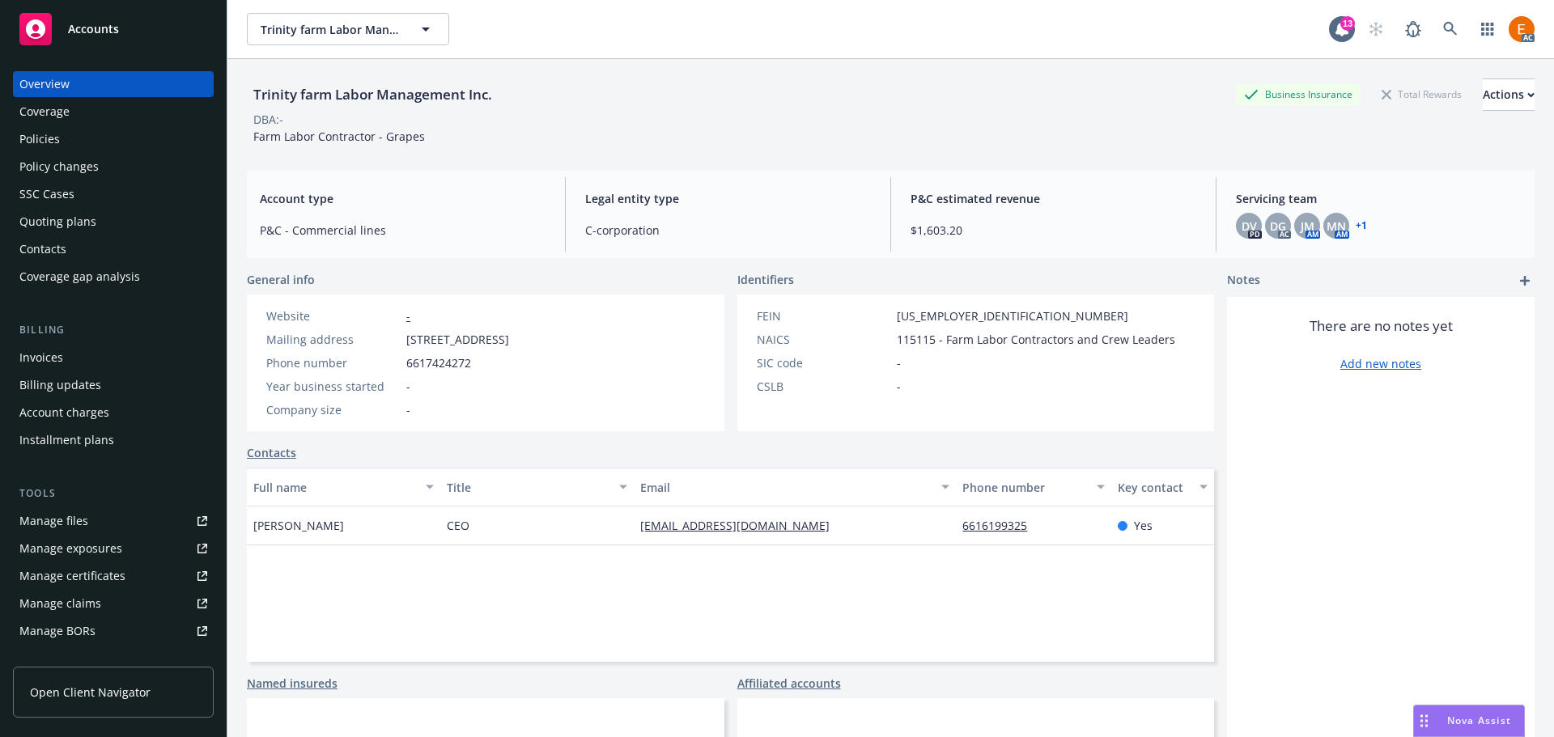
click at [107, 143] on div "Policies" at bounding box center [113, 139] width 188 height 26
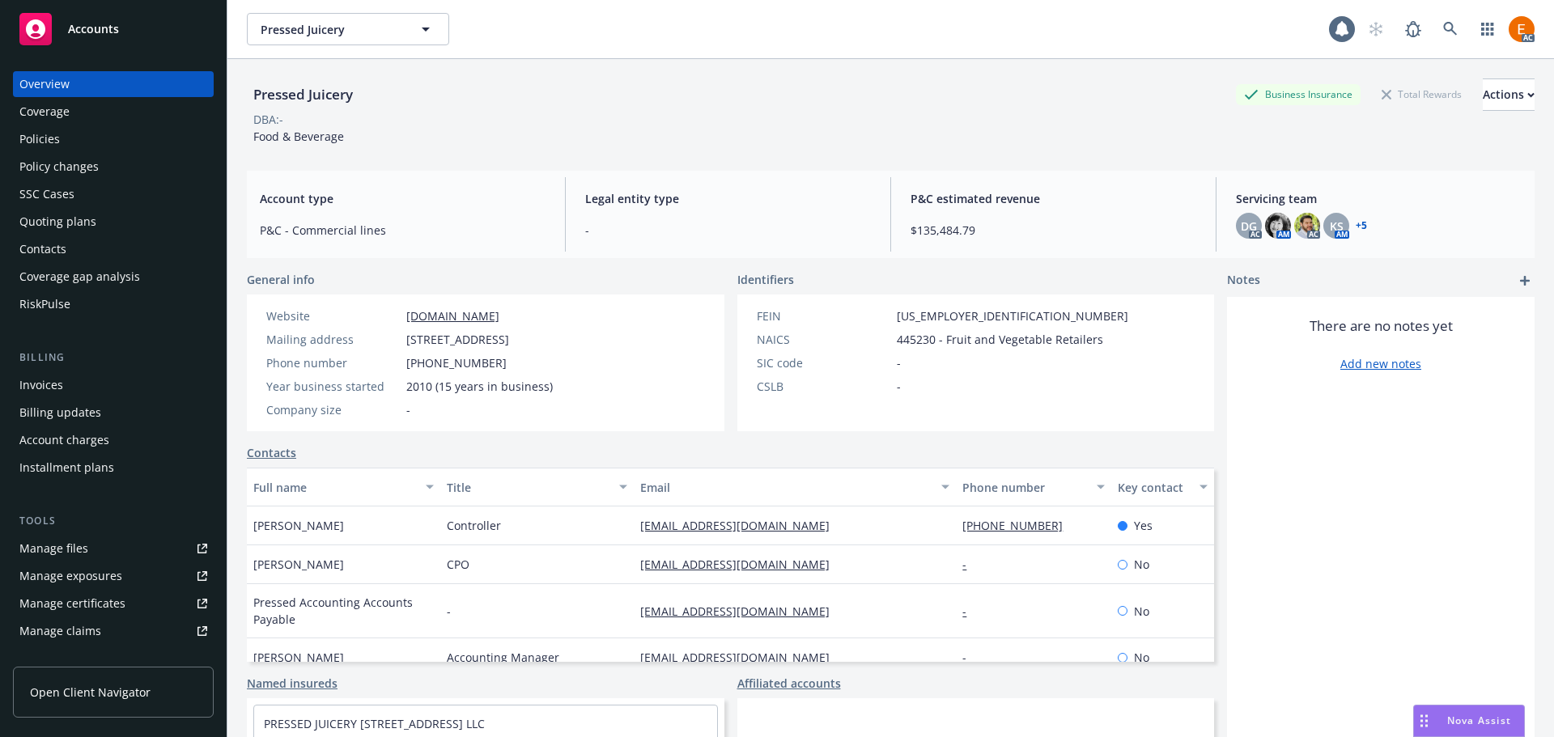
click at [137, 140] on div "Policies" at bounding box center [113, 139] width 188 height 26
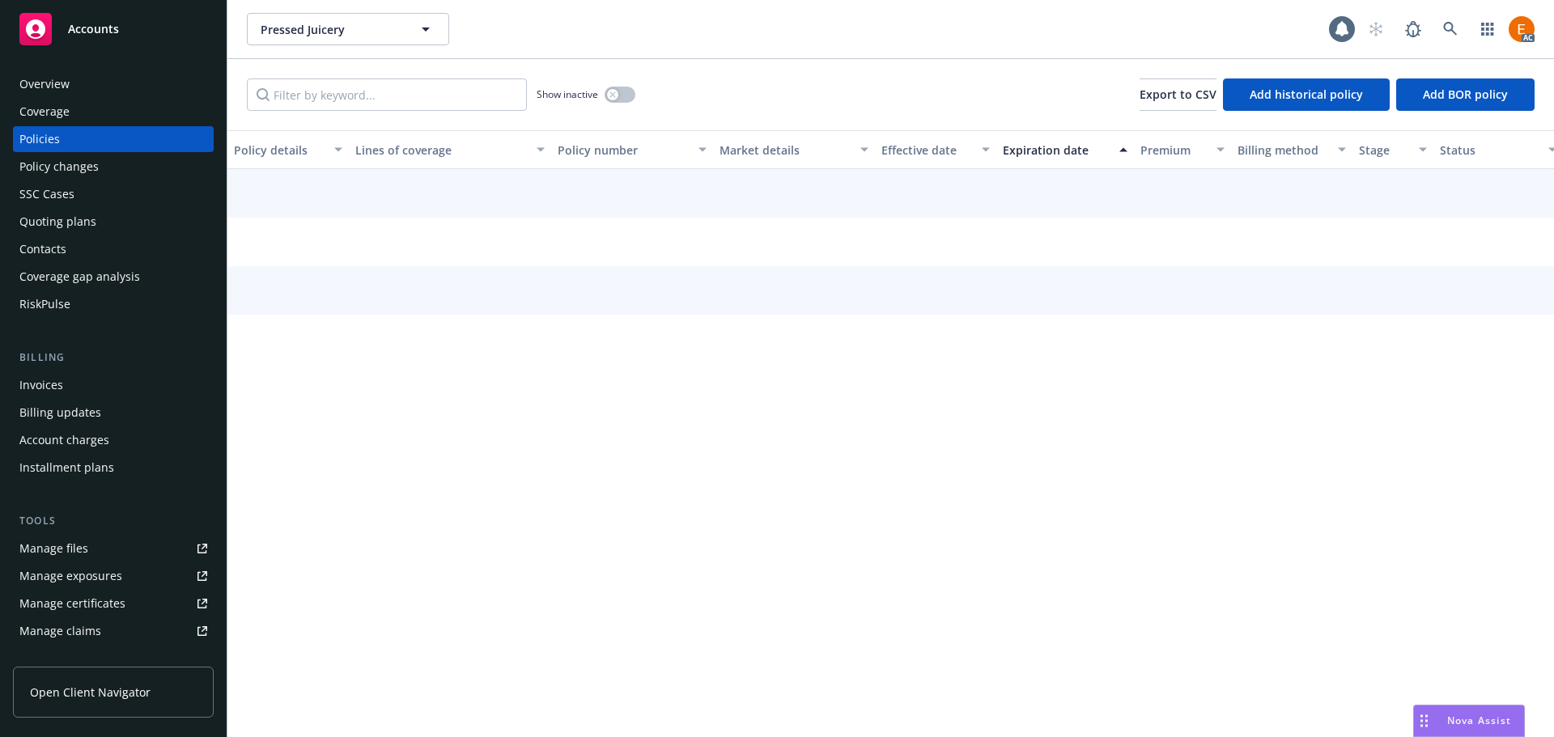
click at [392, 90] on div "Pressed Juicery Pressed Juicery AC Show inactive Export to CSV Add historical p…" at bounding box center [890, 368] width 1326 height 737
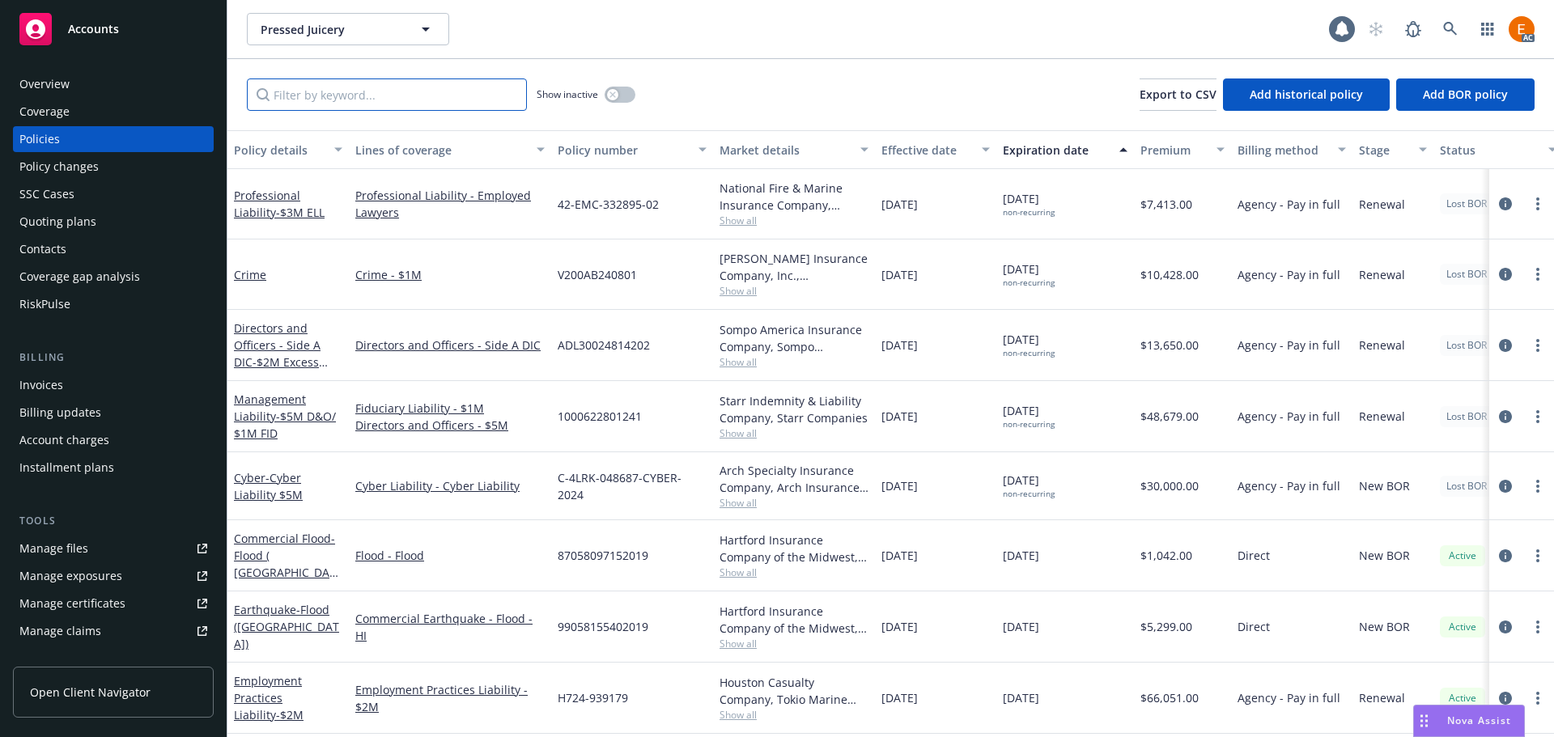
click at [390, 90] on input "Filter by keyword..." at bounding box center [387, 94] width 280 height 32
paste input "C-4LRK-048687-CYBER-2024"
type input "C-4LRK-048687-CYBER-2024"
